Goal: Find specific page/section: Find specific page/section

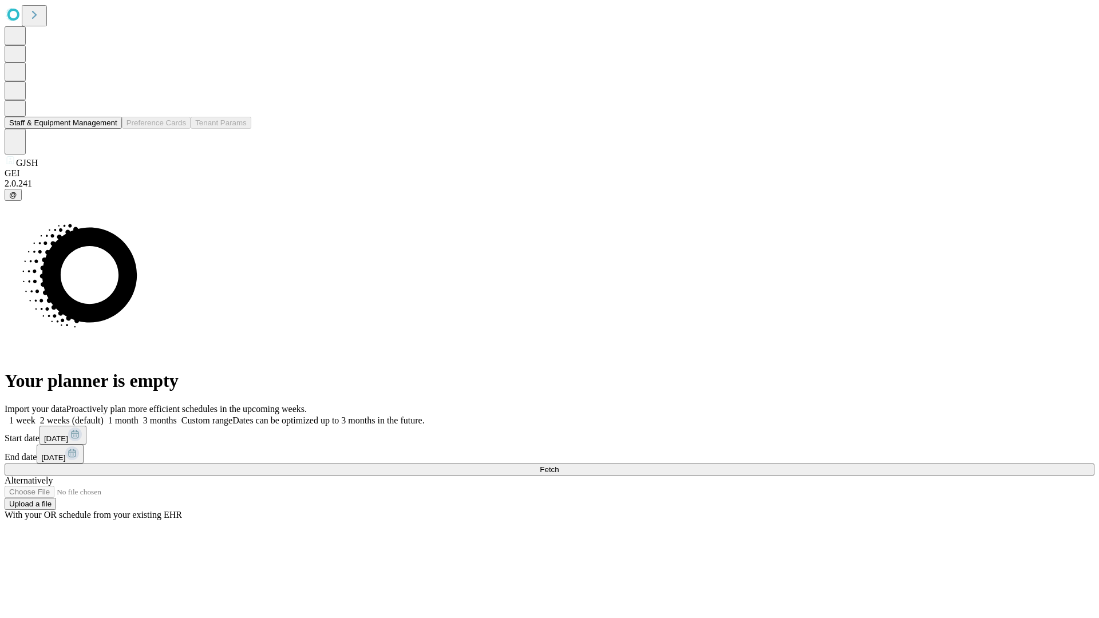
click at [109, 129] on button "Staff & Equipment Management" at bounding box center [63, 123] width 117 height 12
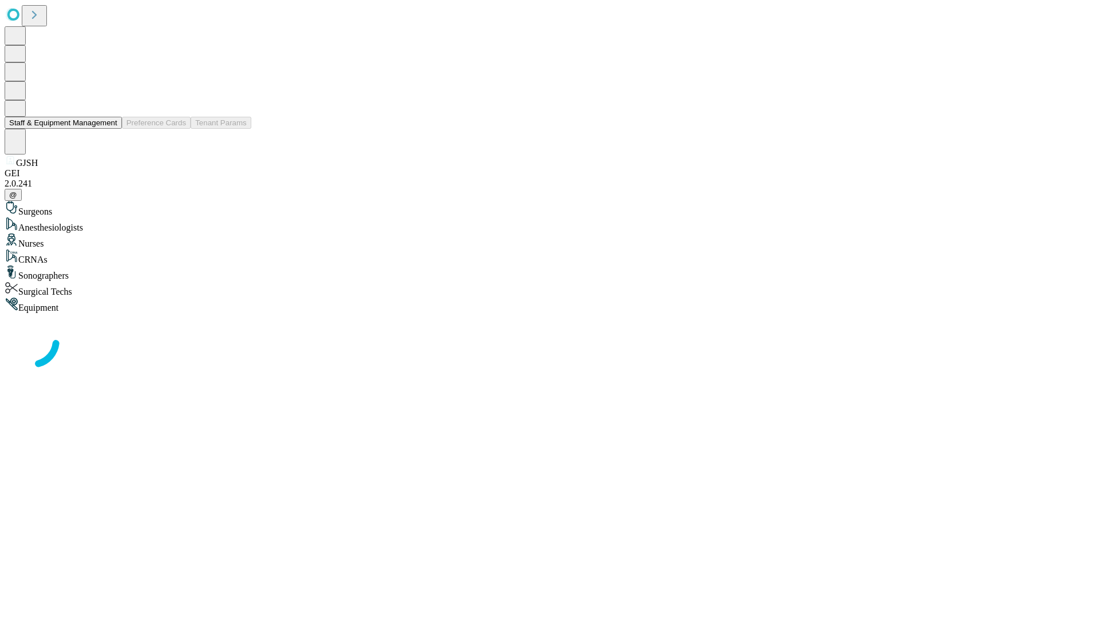
click at [109, 129] on button "Staff & Equipment Management" at bounding box center [63, 123] width 117 height 12
